Goal: Browse casually

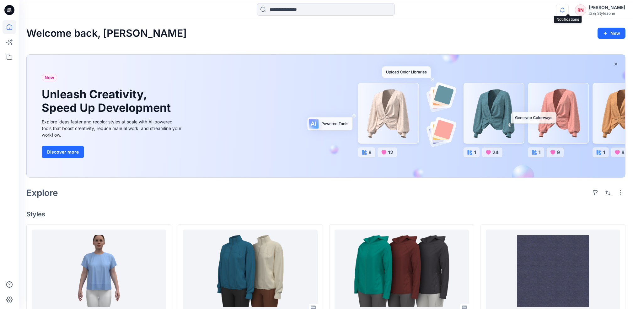
click at [566, 10] on icon "button" at bounding box center [563, 10] width 12 height 13
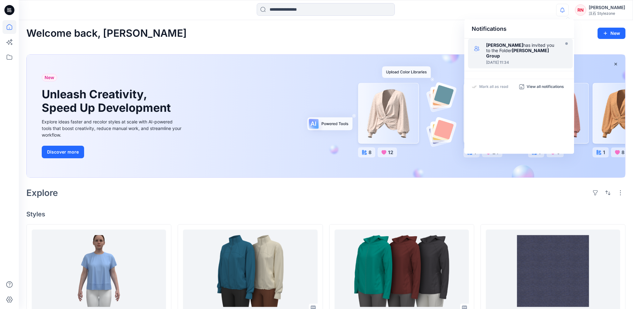
click at [520, 58] on div at bounding box center [522, 58] width 72 height 1
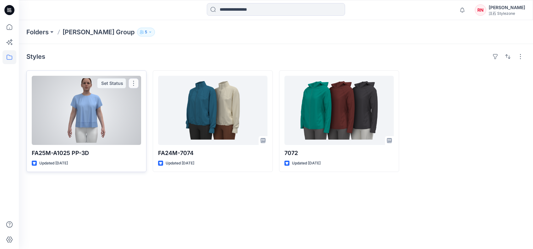
click at [80, 111] on div at bounding box center [86, 110] width 109 height 69
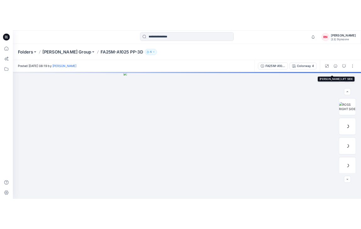
scroll to position [88, 0]
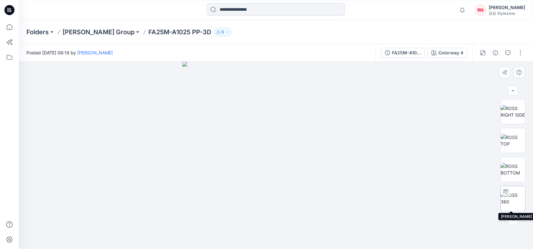
click at [515, 195] on img at bounding box center [512, 198] width 24 height 13
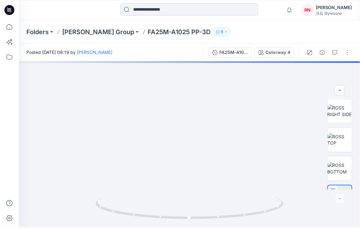
scroll to position [41, 0]
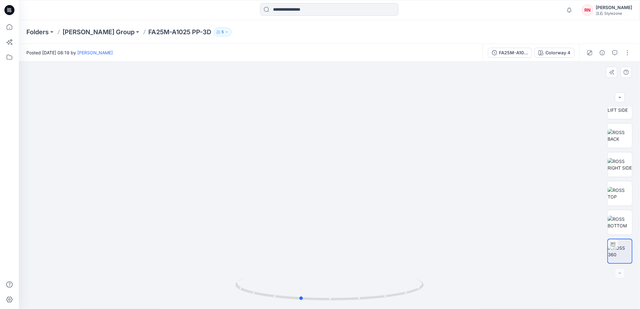
drag, startPoint x: 347, startPoint y: 254, endPoint x: 318, endPoint y: 253, distance: 28.6
click at [318, 253] on div at bounding box center [329, 185] width 621 height 247
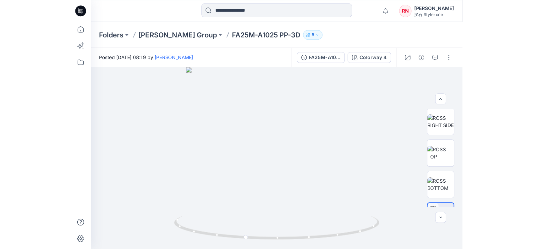
scroll to position [88, 0]
